Goal: Information Seeking & Learning: Learn about a topic

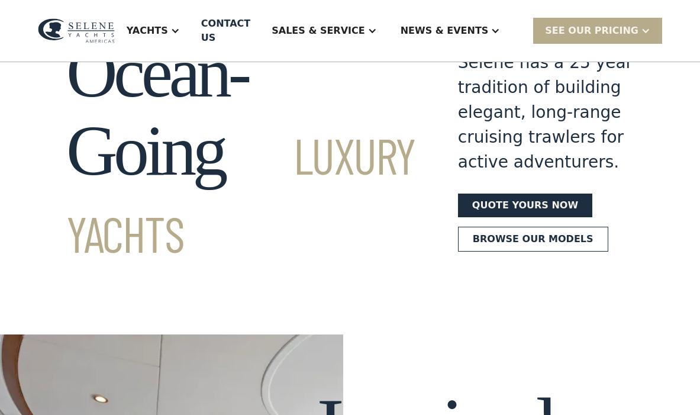
scroll to position [82, 0]
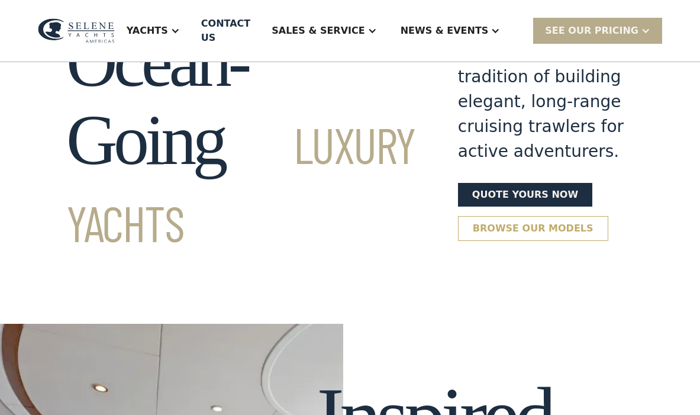
click at [464, 241] on link "Browse our models" at bounding box center [533, 228] width 150 height 25
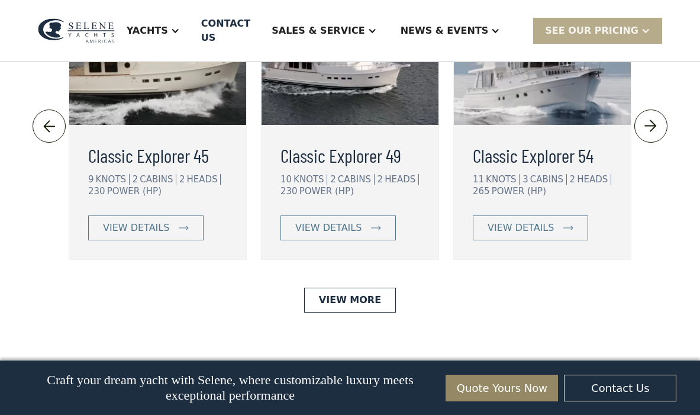
scroll to position [2675, 0]
click at [352, 240] on link "view details" at bounding box center [338, 227] width 115 height 25
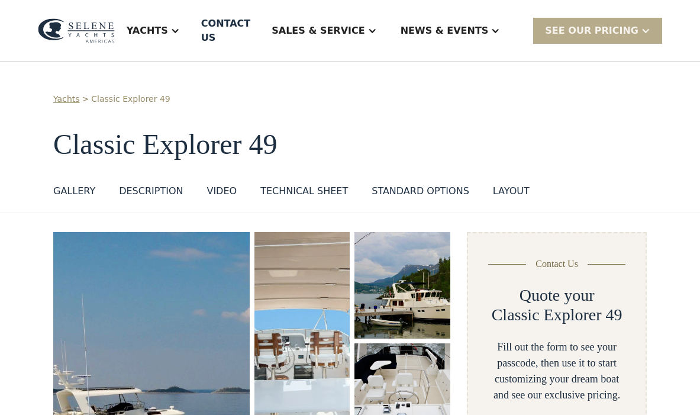
click at [70, 184] on div "GALLERY" at bounding box center [74, 191] width 42 height 14
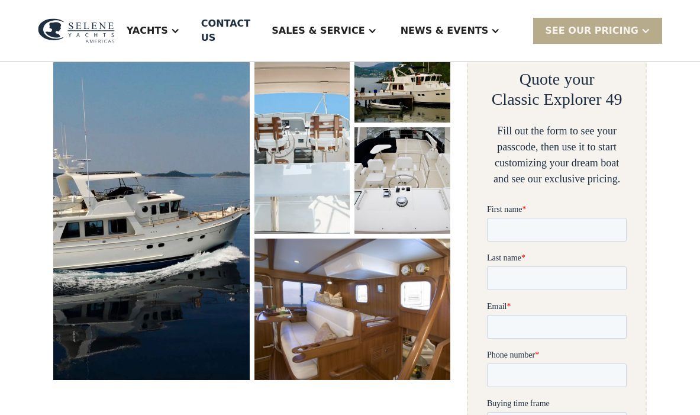
scroll to position [217, 0]
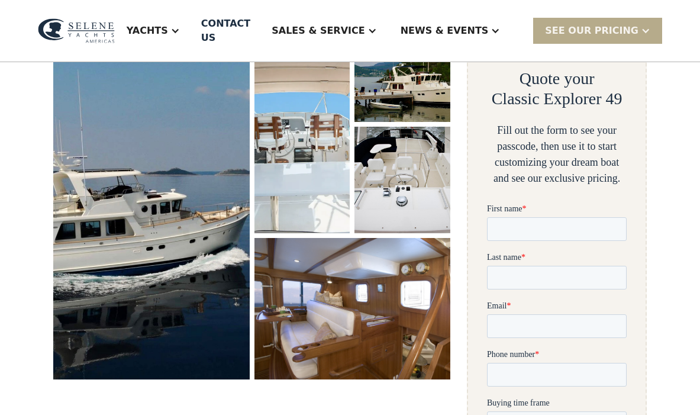
click at [141, 207] on img "open lightbox" at bounding box center [151, 197] width 208 height 385
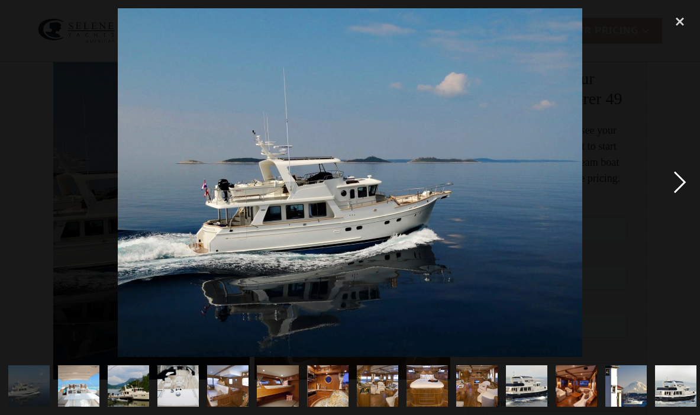
click at [682, 180] on div "next image" at bounding box center [680, 182] width 40 height 349
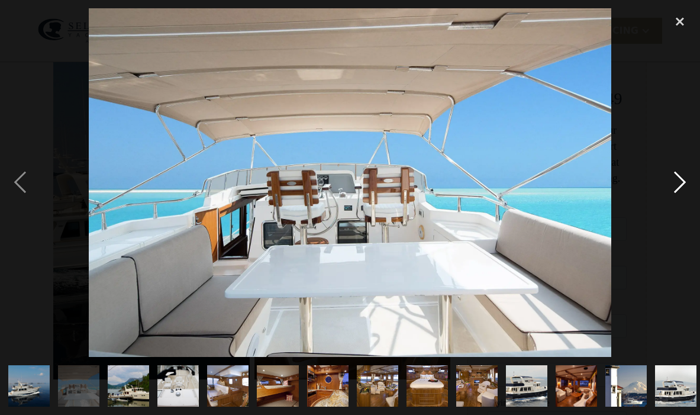
click at [682, 180] on div "next image" at bounding box center [680, 182] width 40 height 349
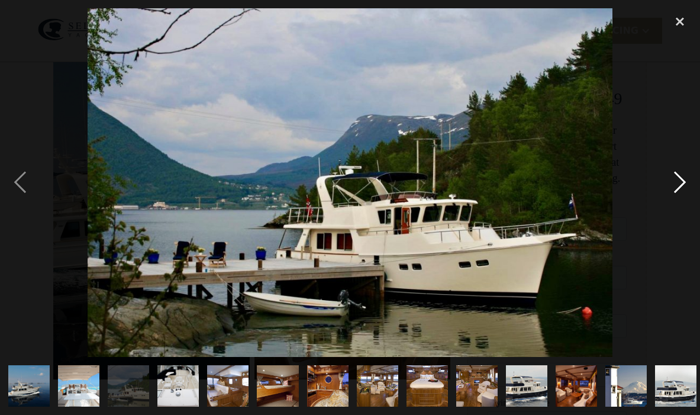
click at [682, 180] on div "next image" at bounding box center [680, 182] width 40 height 349
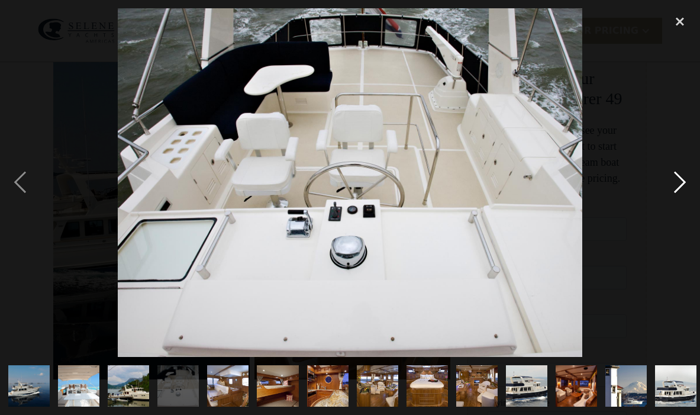
click at [682, 180] on div "next image" at bounding box center [680, 182] width 40 height 349
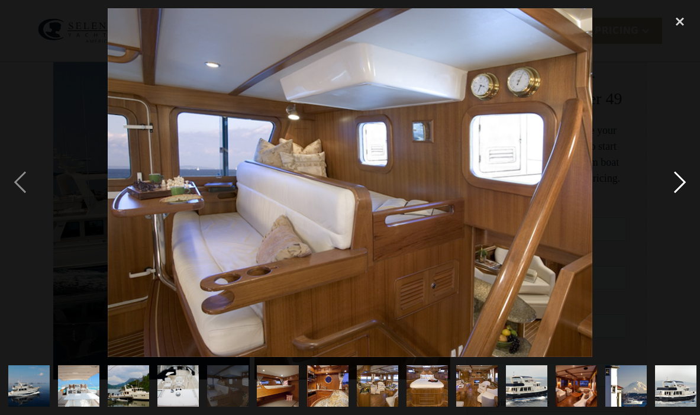
click at [682, 180] on div "next image" at bounding box center [680, 182] width 40 height 349
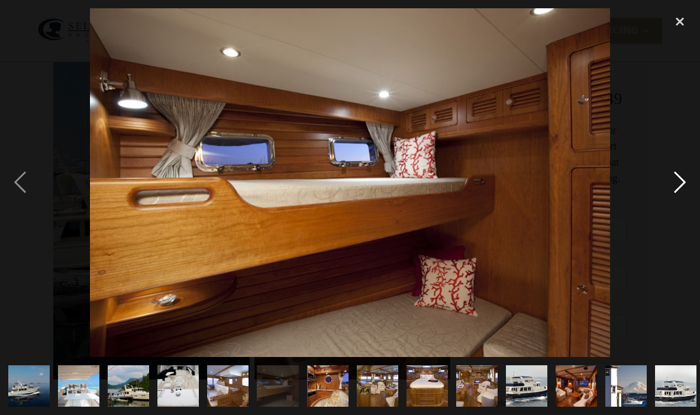
click at [682, 180] on div "next image" at bounding box center [680, 182] width 40 height 349
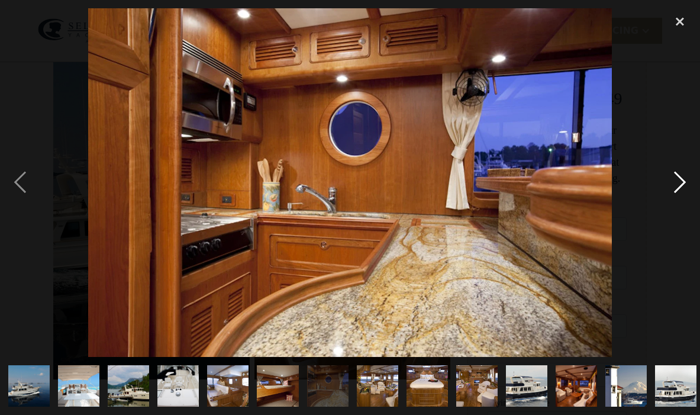
scroll to position [0, 0]
click at [682, 180] on div "next image" at bounding box center [680, 182] width 40 height 349
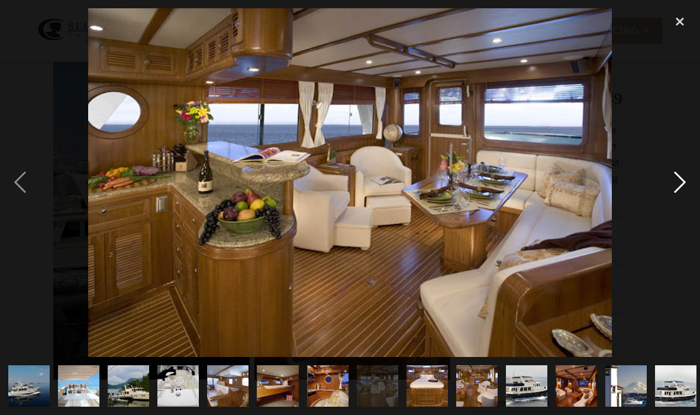
click at [682, 180] on div "next image" at bounding box center [680, 182] width 40 height 349
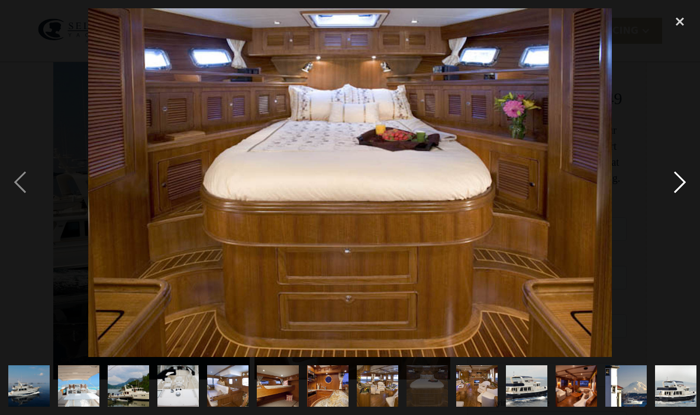
click at [682, 180] on div "next image" at bounding box center [680, 182] width 40 height 349
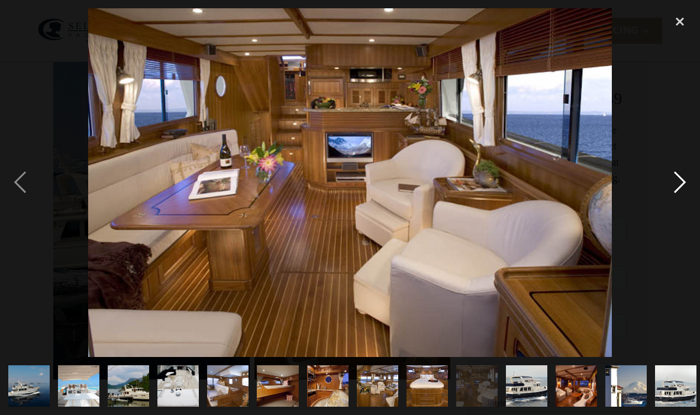
click at [682, 180] on div "next image" at bounding box center [680, 182] width 40 height 349
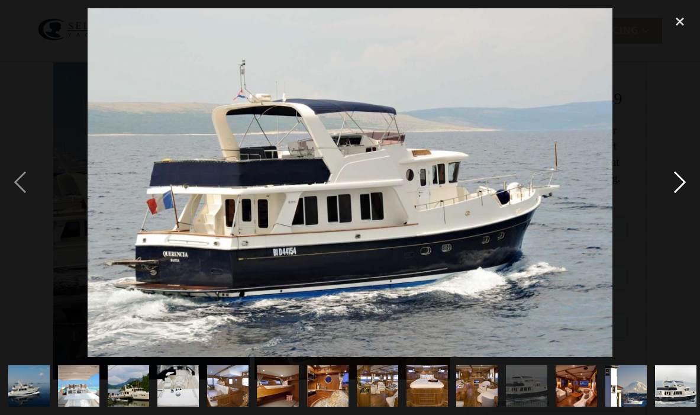
click at [682, 180] on div "next image" at bounding box center [680, 182] width 40 height 349
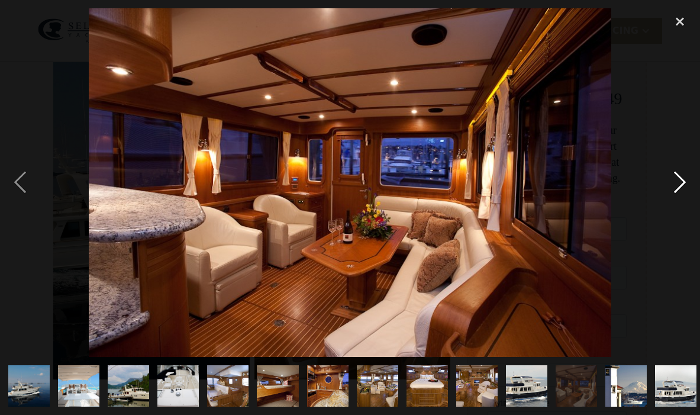
click at [682, 180] on div "next image" at bounding box center [680, 182] width 40 height 349
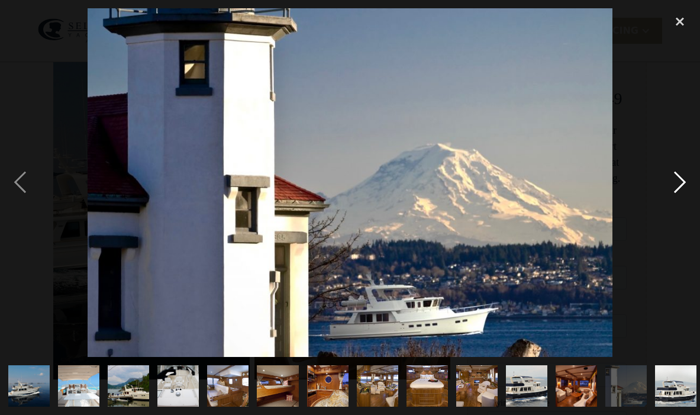
click at [682, 180] on div "next image" at bounding box center [680, 182] width 40 height 349
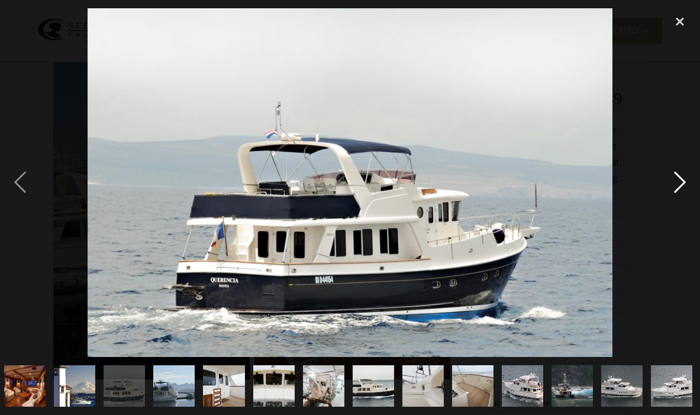
scroll to position [0, 552]
click at [678, 20] on div "close lightbox" at bounding box center [680, 21] width 40 height 26
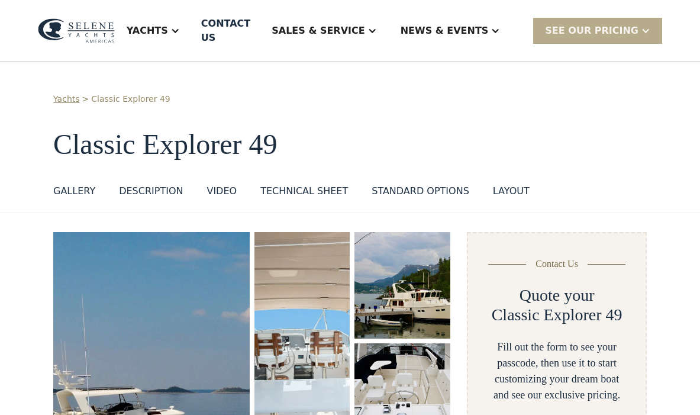
scroll to position [0, 0]
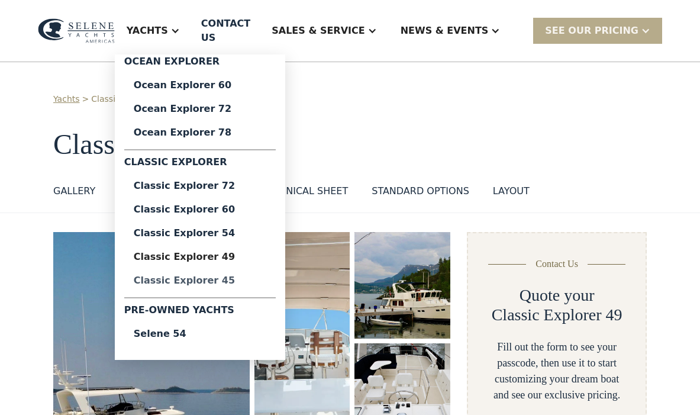
click at [210, 276] on div "Classic Explorer 45" at bounding box center [200, 280] width 133 height 9
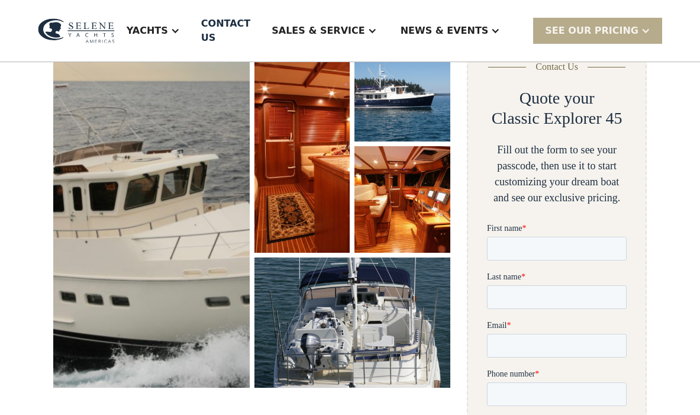
scroll to position [198, 0]
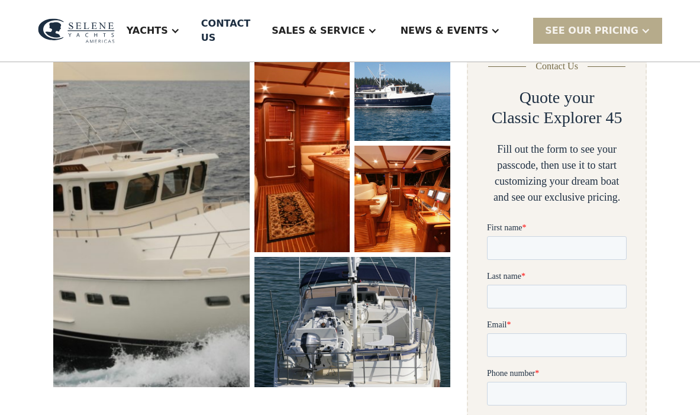
click at [194, 249] on img "open lightbox" at bounding box center [151, 211] width 208 height 374
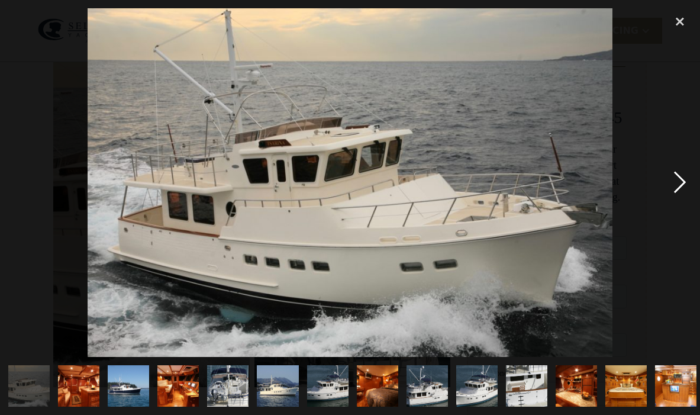
click at [679, 181] on div "next image" at bounding box center [680, 182] width 40 height 349
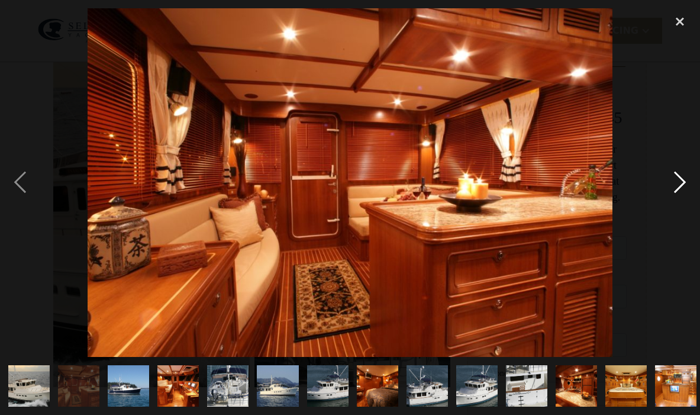
scroll to position [0, 0]
click at [679, 181] on div "next image" at bounding box center [680, 182] width 40 height 349
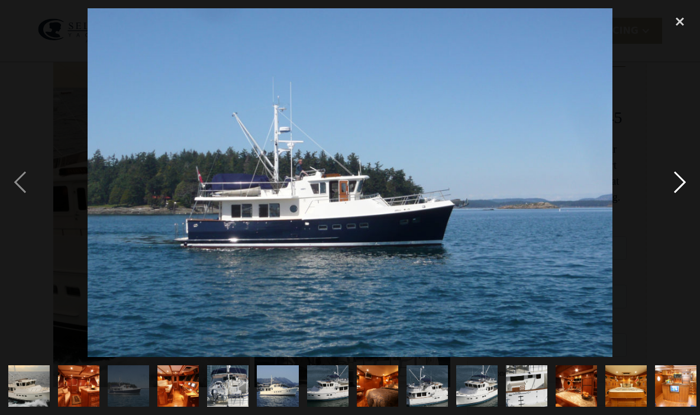
click at [679, 181] on div "next image" at bounding box center [680, 182] width 40 height 349
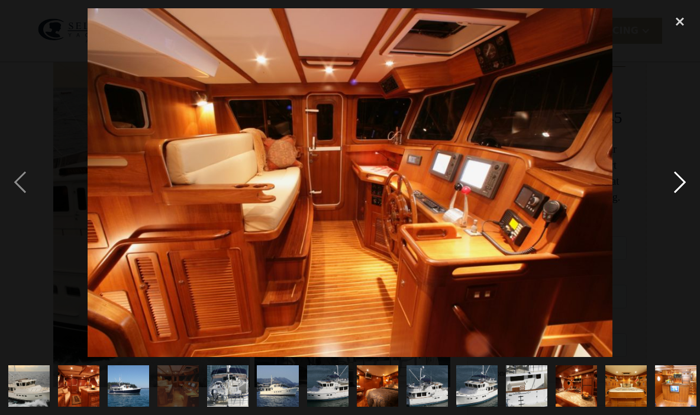
click at [679, 181] on div "next image" at bounding box center [680, 182] width 40 height 349
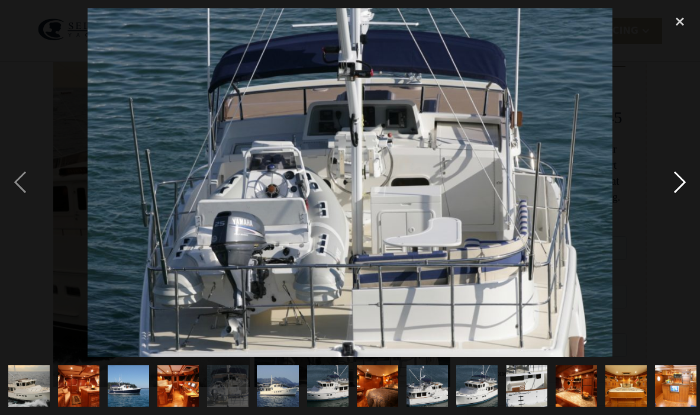
click at [679, 181] on div "next image" at bounding box center [680, 182] width 40 height 349
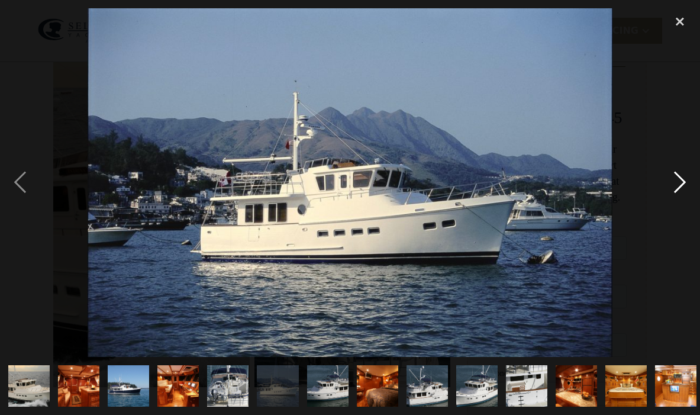
click at [679, 181] on div "next image" at bounding box center [680, 182] width 40 height 349
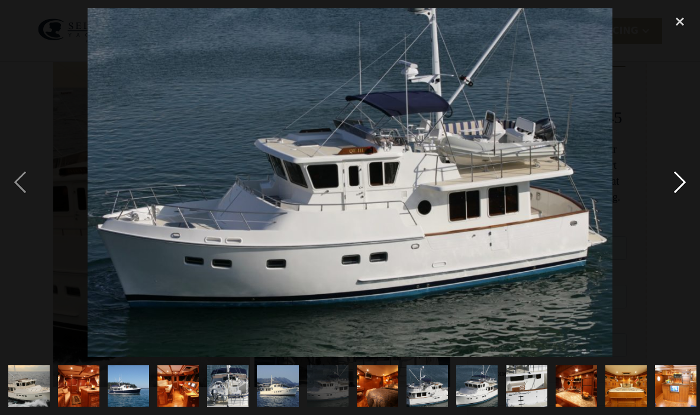
click at [679, 181] on div "next image" at bounding box center [680, 182] width 40 height 349
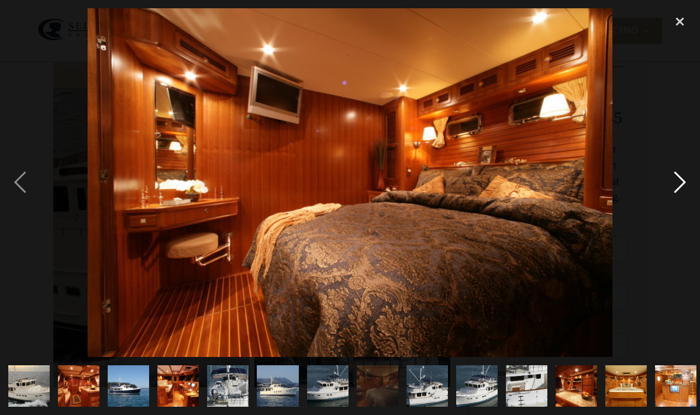
click at [679, 181] on div "next image" at bounding box center [680, 182] width 40 height 349
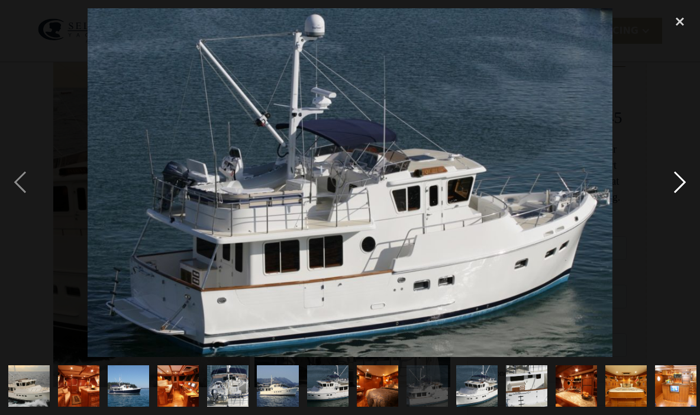
click at [679, 181] on div "next image" at bounding box center [680, 182] width 40 height 349
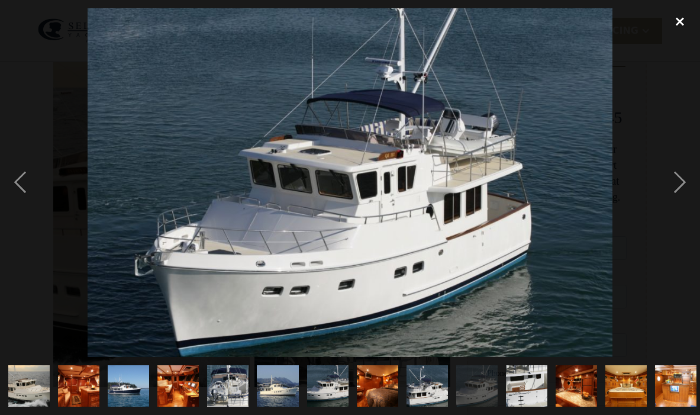
click at [678, 20] on div "close lightbox" at bounding box center [680, 21] width 40 height 26
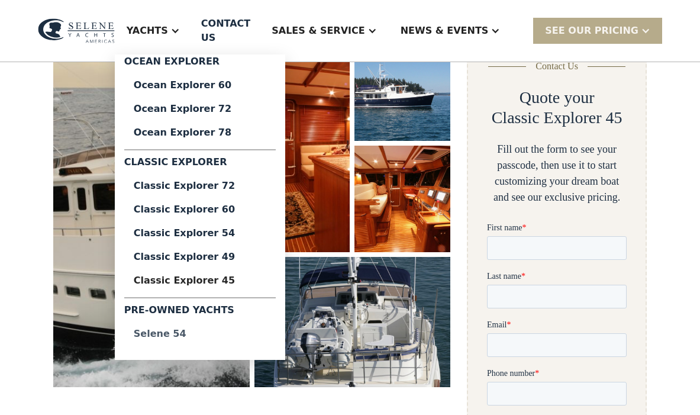
click at [192, 329] on div "Selene 54" at bounding box center [200, 333] width 133 height 9
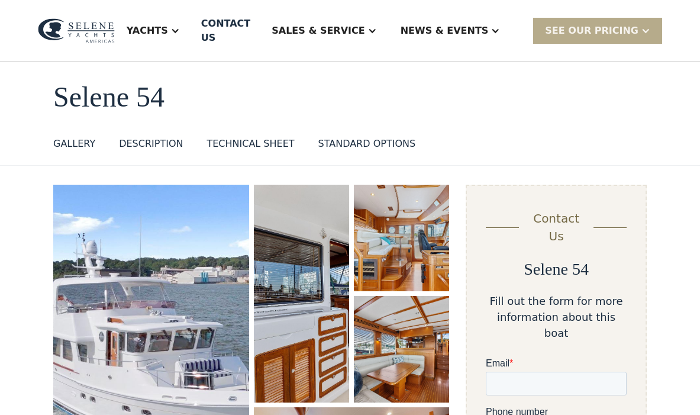
scroll to position [50, 0]
